Goal: Task Accomplishment & Management: Use online tool/utility

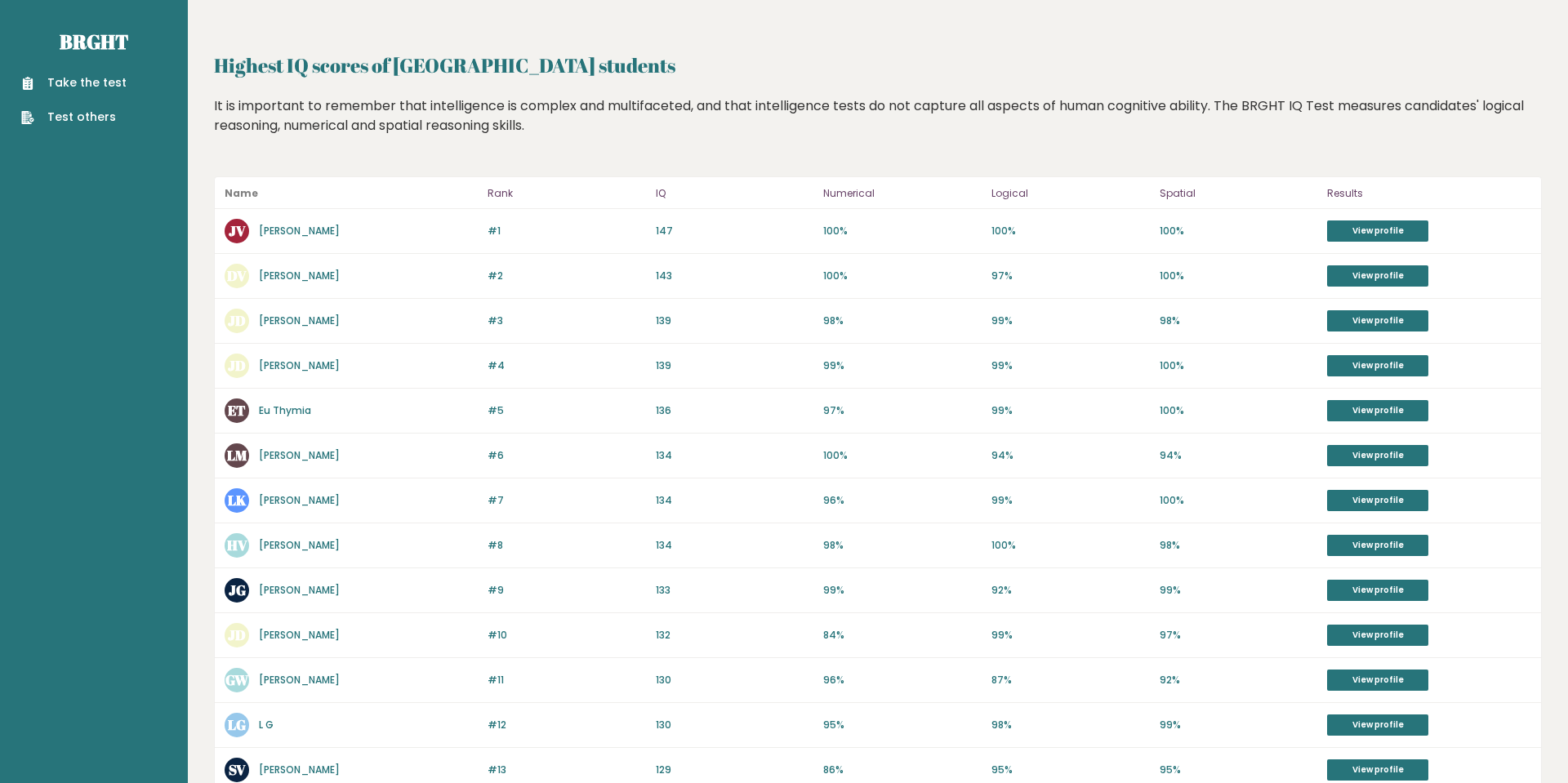
scroll to position [429, 0]
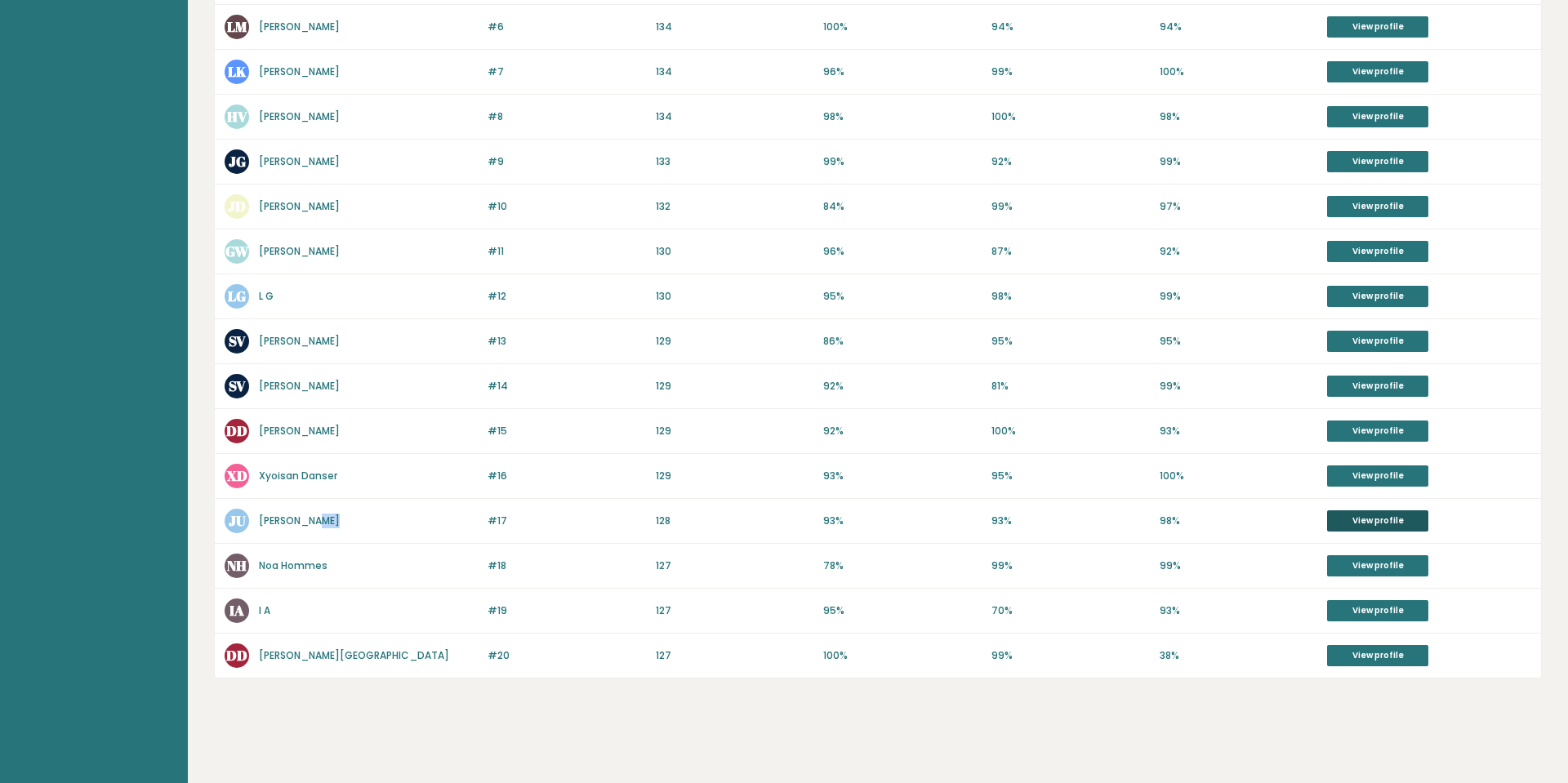
click at [1357, 526] on link "View profile" at bounding box center [1378, 521] width 101 height 21
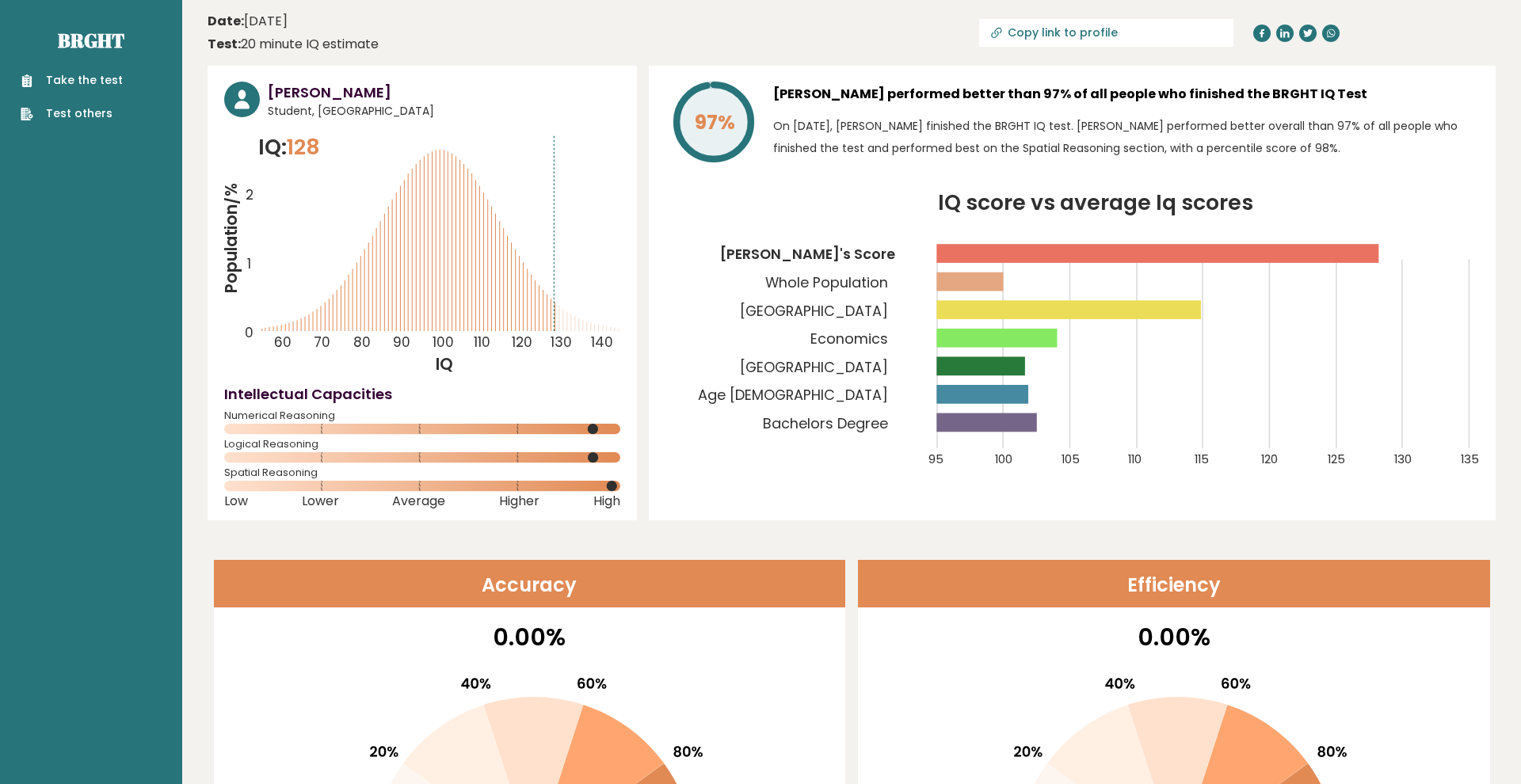
click at [107, 82] on link "Take the test" at bounding box center [71, 80] width 102 height 17
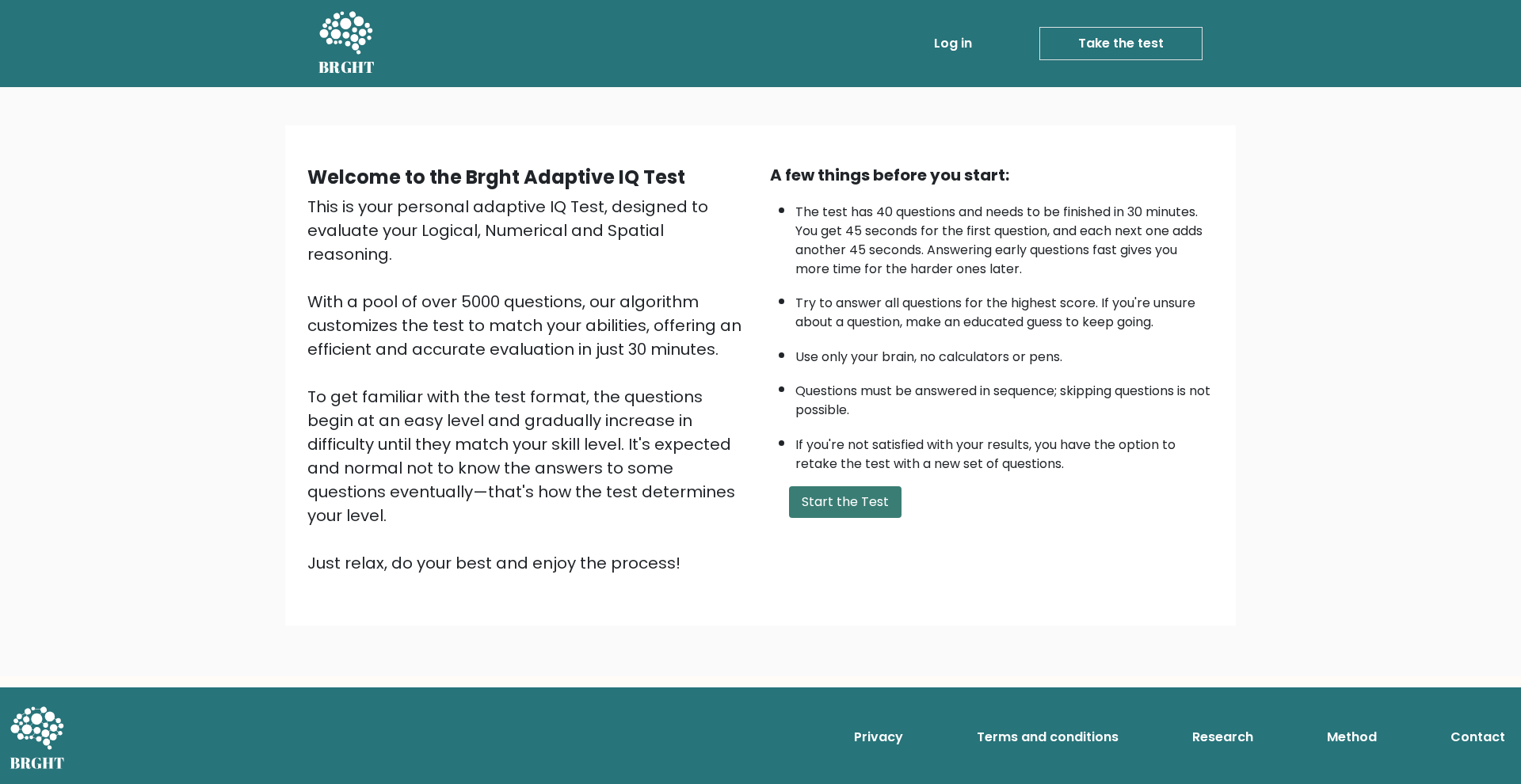
click at [830, 518] on button "Start the Test" at bounding box center [845, 502] width 112 height 32
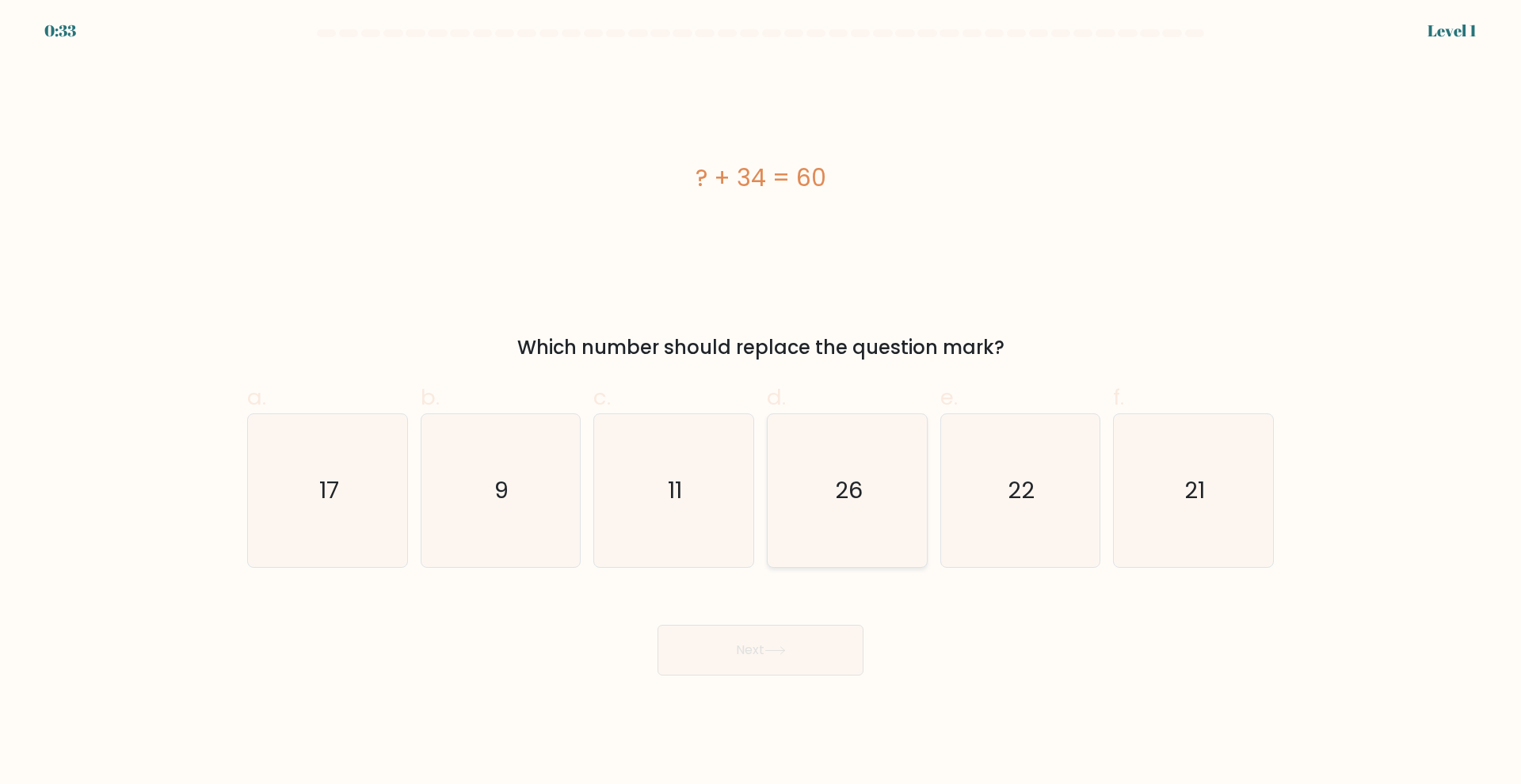
click at [863, 504] on icon "26" at bounding box center [847, 490] width 153 height 153
click at [761, 402] on input "d. 26" at bounding box center [760, 397] width 1 height 10
radio input "true"
click at [795, 634] on button "Next" at bounding box center [760, 650] width 206 height 51
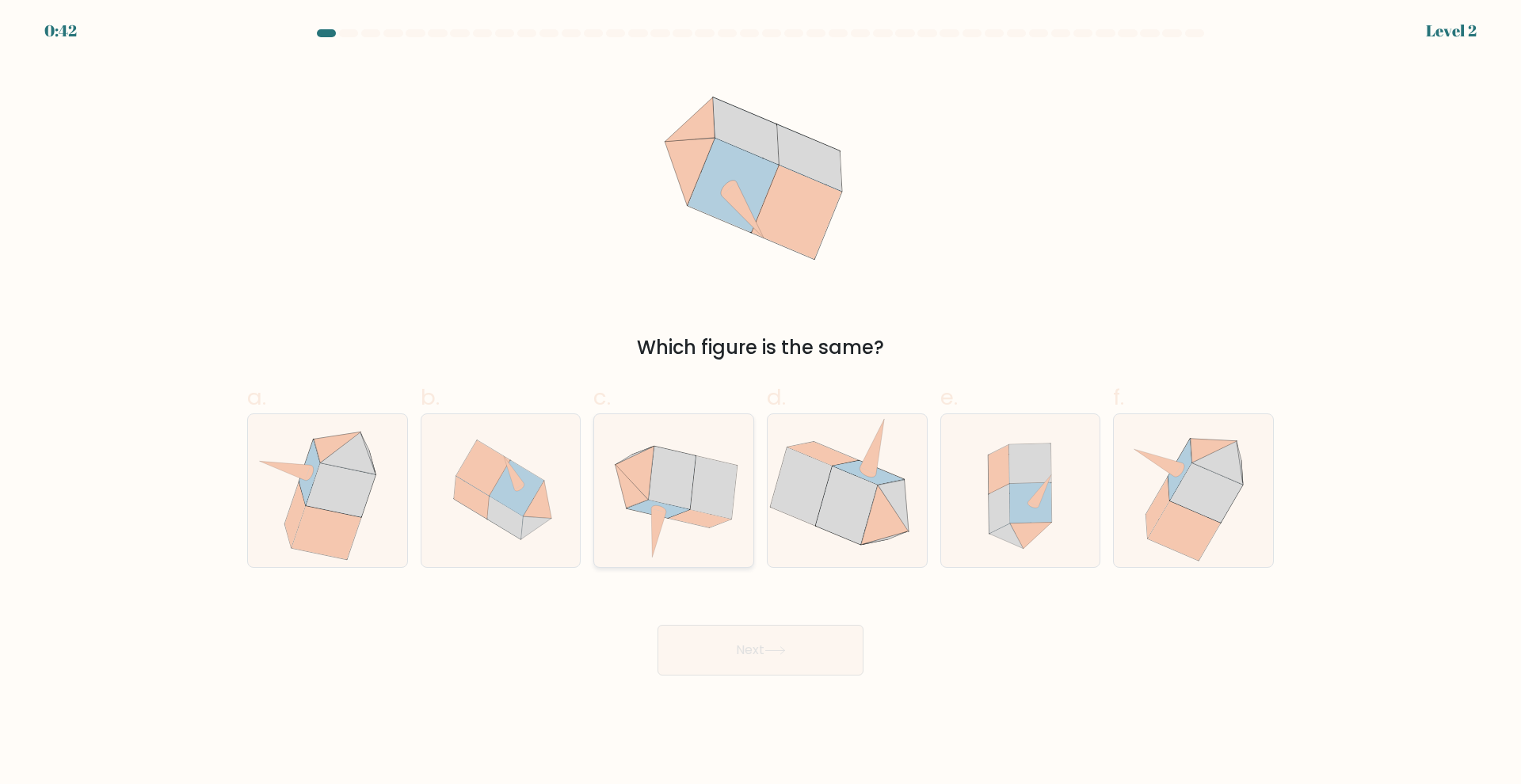
click at [694, 525] on icon at bounding box center [673, 490] width 156 height 153
click at [760, 402] on input "c." at bounding box center [760, 397] width 1 height 10
radio input "true"
click at [746, 664] on button "Next" at bounding box center [760, 650] width 206 height 51
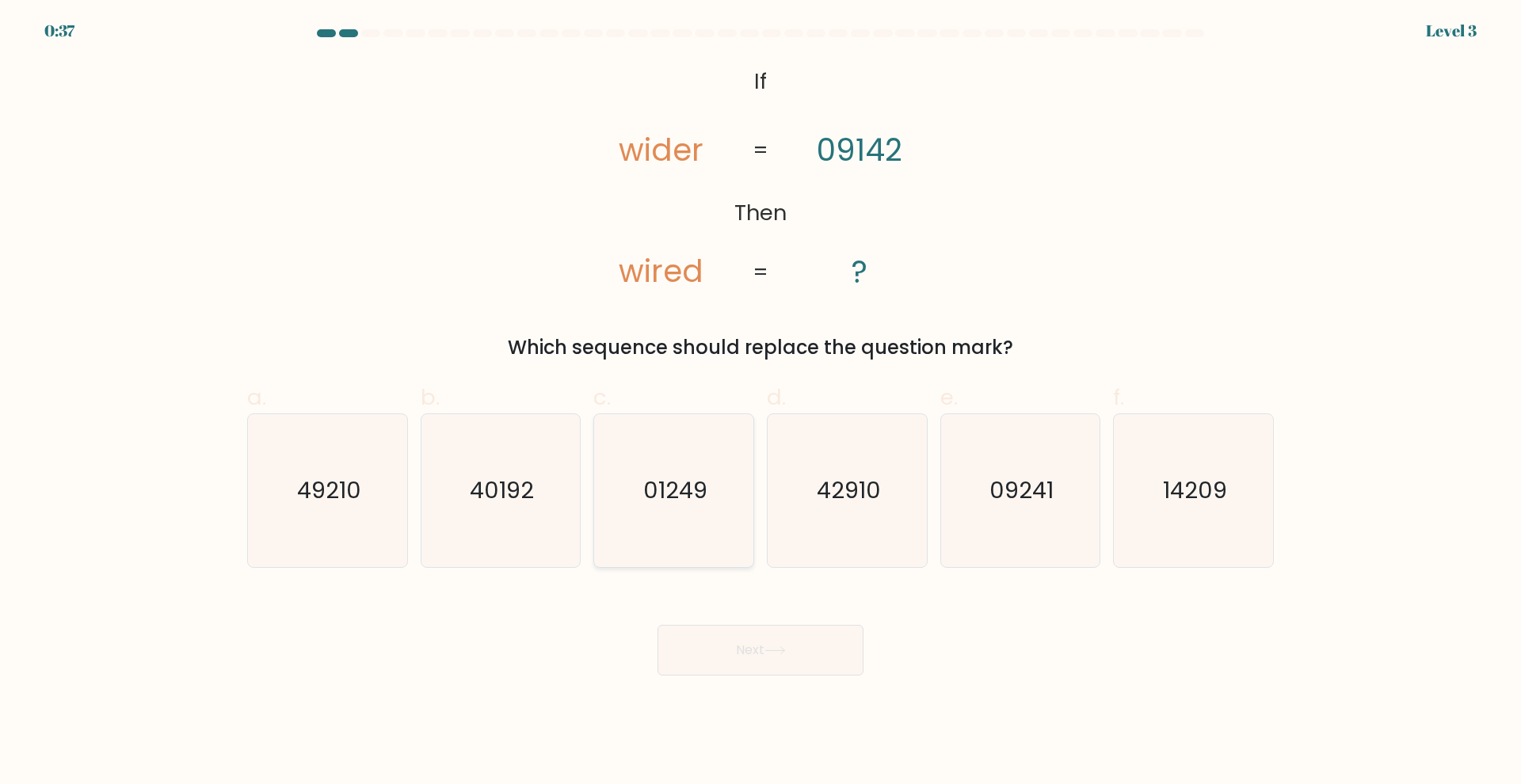
click at [626, 508] on icon "01249" at bounding box center [673, 490] width 153 height 153
click at [760, 402] on input "c. 01249" at bounding box center [760, 397] width 1 height 10
radio input "true"
click at [740, 638] on button "Next" at bounding box center [760, 650] width 206 height 51
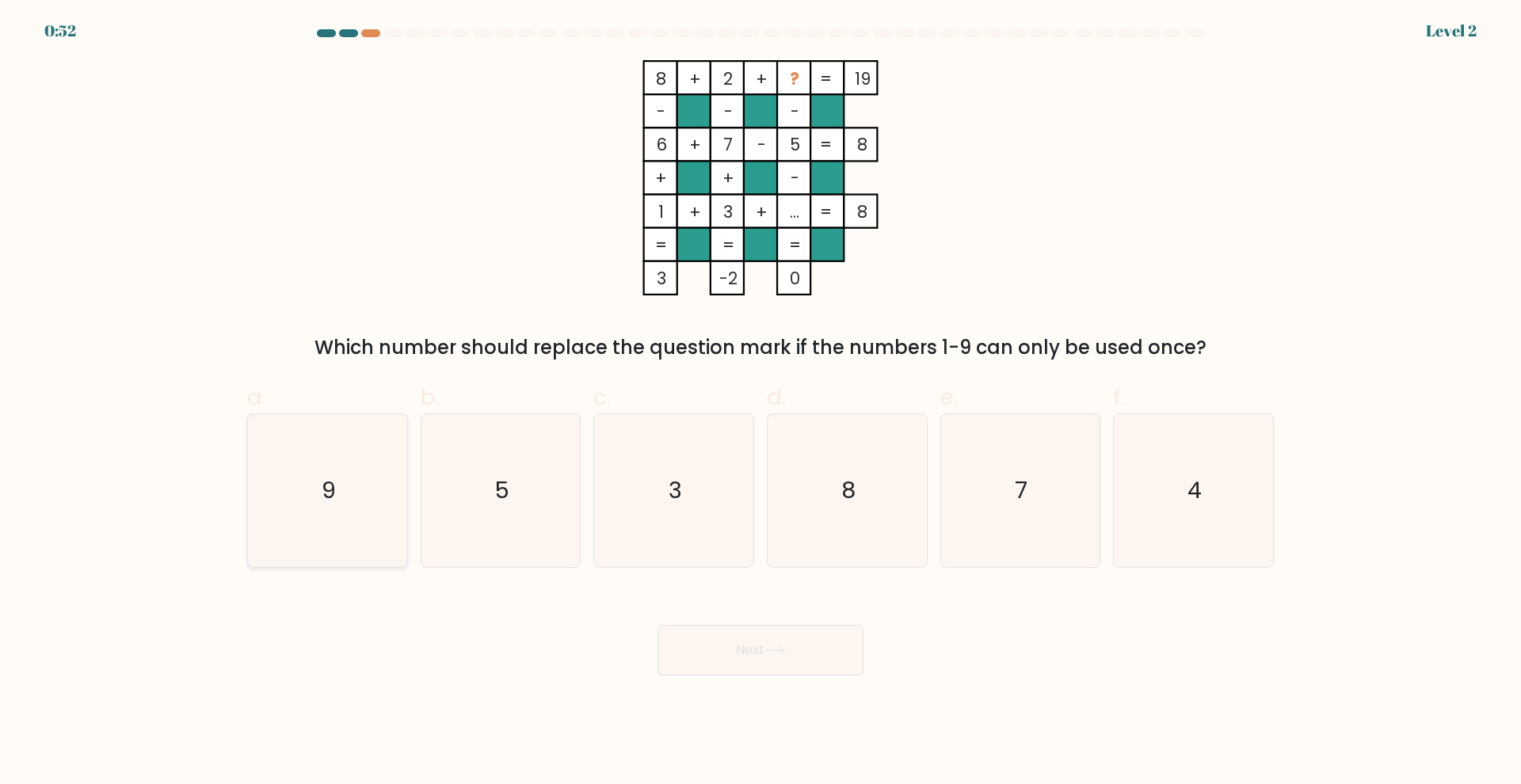
click at [342, 525] on icon "9" at bounding box center [327, 490] width 153 height 153
click at [760, 402] on input "a. 9" at bounding box center [760, 397] width 1 height 10
radio input "true"
click at [822, 657] on button "Next" at bounding box center [760, 650] width 206 height 51
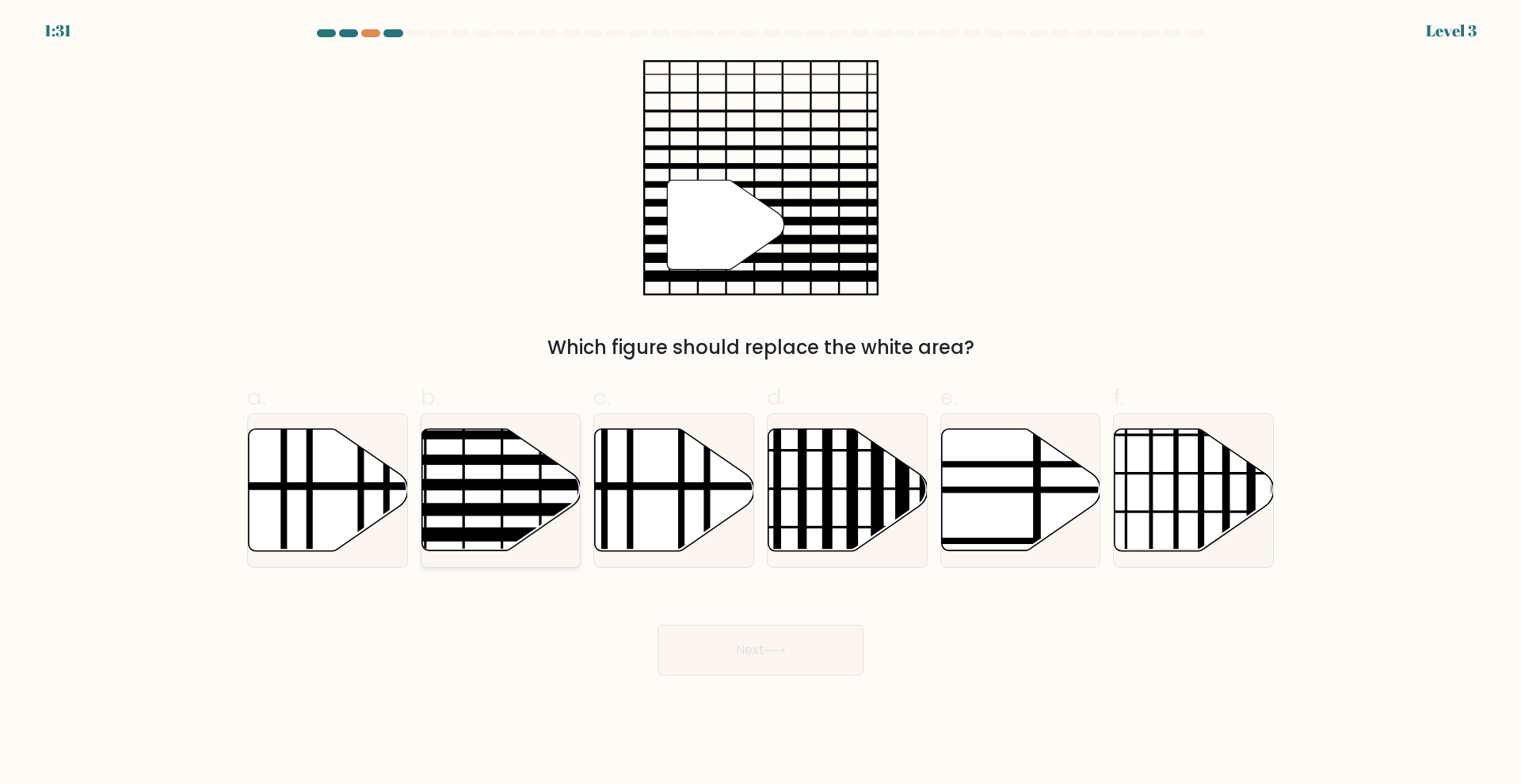
click at [522, 518] on icon at bounding box center [501, 490] width 159 height 122
click at [760, 402] on input "b." at bounding box center [760, 397] width 1 height 10
radio input "true"
click at [734, 648] on button "Next" at bounding box center [760, 650] width 206 height 51
